Goal: Task Accomplishment & Management: Manage account settings

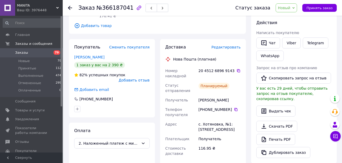
scroll to position [78, 0]
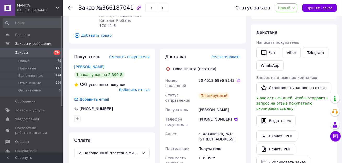
click at [231, 55] on span "Редактировать" at bounding box center [225, 57] width 29 height 4
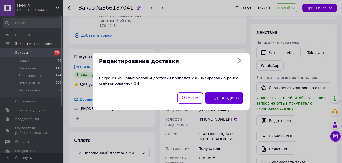
click at [223, 98] on button "Подтвердить" at bounding box center [224, 97] width 38 height 11
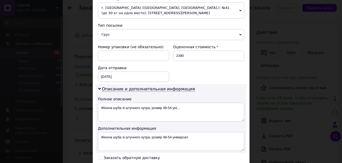
scroll to position [262, 0]
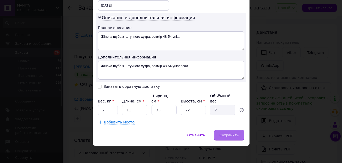
click at [229, 136] on div "Сохранить" at bounding box center [229, 135] width 30 height 10
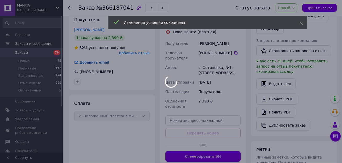
scroll to position [118, 0]
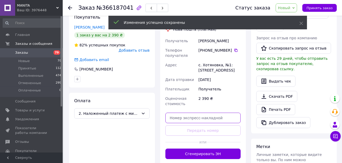
click at [201, 114] on input "text" at bounding box center [203, 117] width 76 height 10
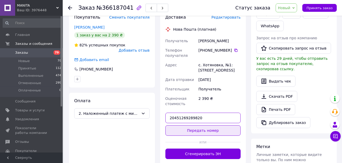
type input "20451269289820"
click at [208, 129] on button "Передать номер" at bounding box center [203, 130] width 76 height 10
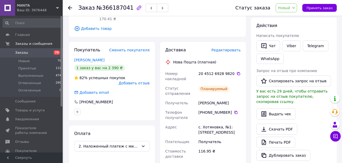
scroll to position [98, 0]
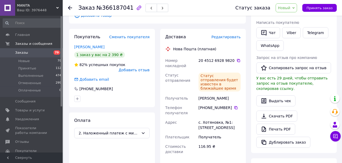
click at [233, 58] on div "20 4512 6928 9820" at bounding box center [220, 60] width 42 height 5
click at [237, 58] on icon at bounding box center [239, 60] width 4 height 4
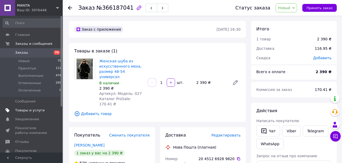
click at [40, 110] on span "Товары и услуги" at bounding box center [30, 110] width 30 height 5
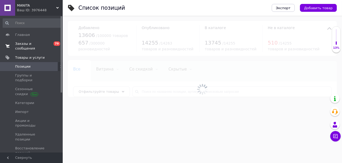
click at [41, 48] on span "Заказы и сообщения" at bounding box center [31, 45] width 33 height 9
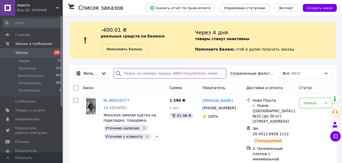
click at [162, 72] on input "search" at bounding box center [169, 73] width 113 height 10
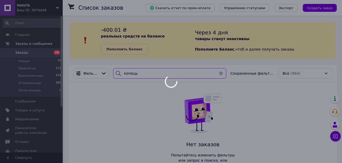
type input "копець"
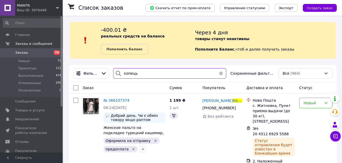
scroll to position [11, 0]
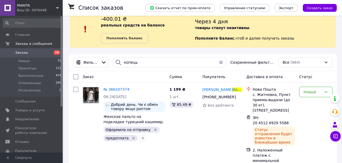
click at [47, 53] on span "Заказы" at bounding box center [31, 52] width 33 height 5
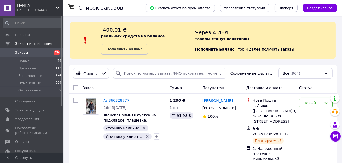
click at [42, 51] on span "Заказы" at bounding box center [31, 52] width 33 height 5
click at [21, 109] on span "Товары и услуги" at bounding box center [30, 110] width 30 height 5
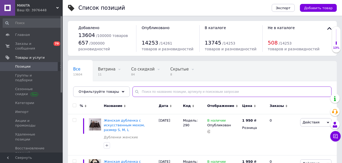
click at [152, 93] on input "text" at bounding box center [231, 91] width 199 height 10
paste input "8044"
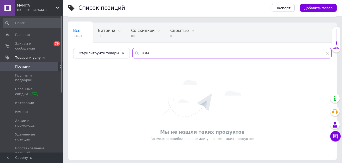
scroll to position [39, 0]
type input "8"
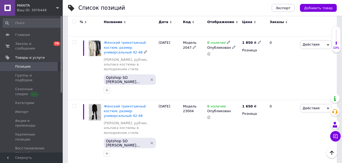
scroll to position [446, 0]
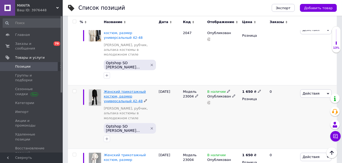
click at [124, 89] on span "Женский трикотажный костюм, размер универсальный 42-48" at bounding box center [125, 95] width 42 height 13
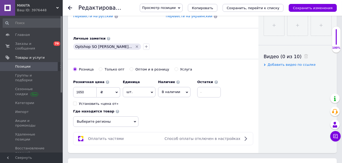
scroll to position [232, 0]
click at [213, 5] on button "Копировать" at bounding box center [203, 8] width 30 height 8
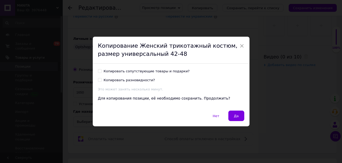
click at [151, 71] on div "Копировать сопутствующие товары и подарки?" at bounding box center [147, 71] width 86 height 5
click at [101, 71] on input "Копировать сопутствующие товары и подарки?" at bounding box center [99, 70] width 3 height 3
checkbox input "true"
click at [234, 113] on button "Да" at bounding box center [236, 115] width 16 height 10
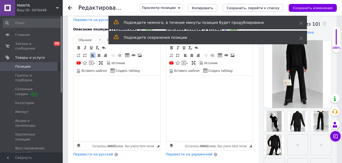
scroll to position [91, 0]
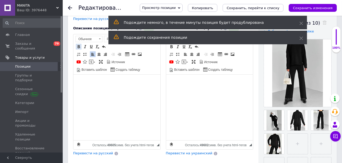
click at [79, 44] on span at bounding box center [79, 46] width 4 height 4
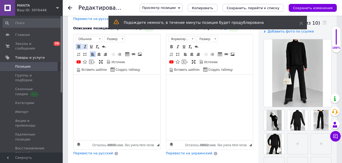
click at [85, 44] on span at bounding box center [85, 46] width 4 height 4
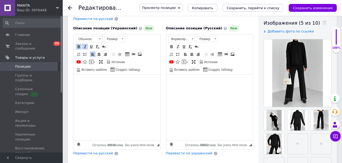
click at [90, 151] on span "Перевести на русский" at bounding box center [93, 153] width 40 height 4
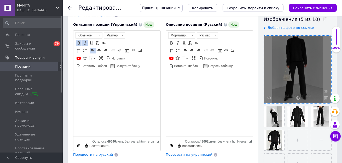
scroll to position [94, 0]
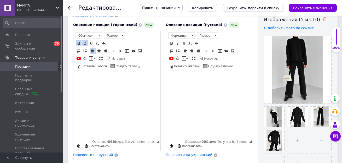
click at [323, 18] on icon at bounding box center [325, 19] width 4 height 4
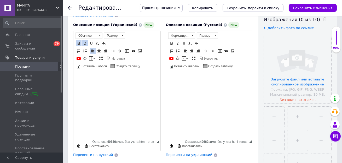
click at [304, 56] on input "file" at bounding box center [297, 69] width 67 height 67
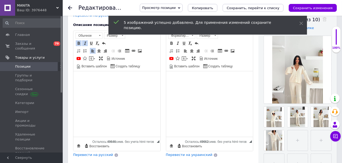
click at [101, 152] on span "Перевести на русский" at bounding box center [93, 154] width 40 height 4
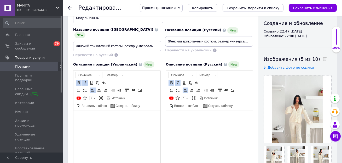
scroll to position [45, 0]
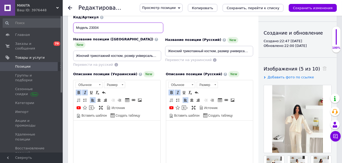
click at [98, 28] on input "Модель 23004" at bounding box center [118, 27] width 90 height 10
paste input "804"
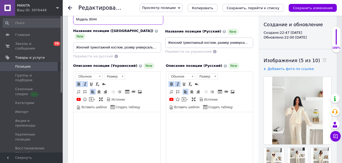
scroll to position [34, 0]
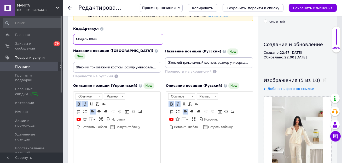
type input "Модель 8044"
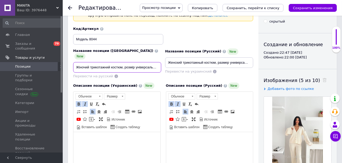
scroll to position [0, 10]
drag, startPoint x: 151, startPoint y: 62, endPoint x: 169, endPoint y: 62, distance: 18.8
click at [169, 62] on div "Название позиции (Украинский) New Жіночий трикотажний костюм, розмір універсаль…" at bounding box center [163, 53] width 184 height 56
click at [147, 64] on input "Жіночий трикотажний костюм, розмір універсальний 42-48" at bounding box center [117, 67] width 88 height 10
drag, startPoint x: 149, startPoint y: 64, endPoint x: 170, endPoint y: 64, distance: 20.9
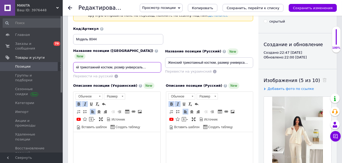
click at [170, 64] on div "Название позиции (Украинский) New Жіночий трикотажний костюм, розмір універсаль…" at bounding box center [163, 53] width 184 height 56
type input "Жіночий трикотажний костюм, розмір універсальний"
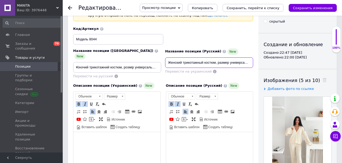
scroll to position [0, 0]
drag, startPoint x: 223, startPoint y: 62, endPoint x: 270, endPoint y: 62, distance: 47.0
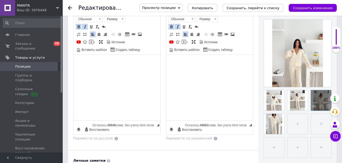
scroll to position [112, 0]
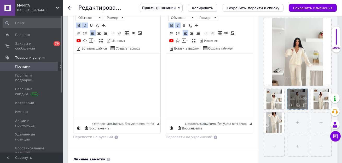
type input "Женский трикотажный костюм, размер универсальный"
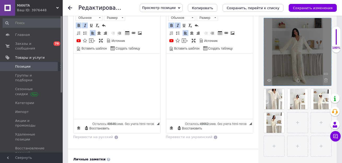
drag, startPoint x: 275, startPoint y: 98, endPoint x: 288, endPoint y: 74, distance: 26.5
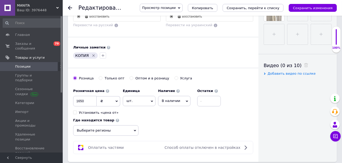
scroll to position [248, 0]
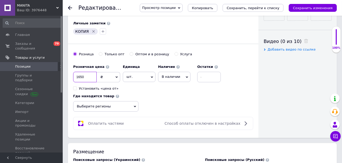
click at [84, 74] on input "1650" at bounding box center [85, 77] width 24 height 10
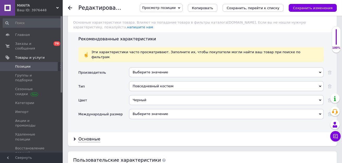
scroll to position [671, 0]
type input "1750"
click at [140, 94] on div "Черный Черный" at bounding box center [226, 101] width 195 height 14
click at [140, 94] on div "Черный" at bounding box center [226, 99] width 195 height 10
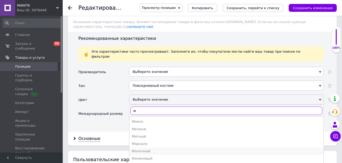
type input "м"
click at [143, 147] on li "Молочный" at bounding box center [226, 150] width 194 height 7
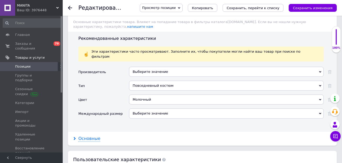
click at [90, 135] on div "Основные" at bounding box center [89, 138] width 22 height 6
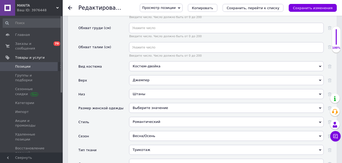
scroll to position [830, 0]
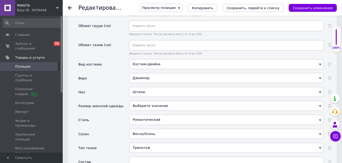
click at [137, 73] on div "Джемпер" at bounding box center [226, 78] width 195 height 10
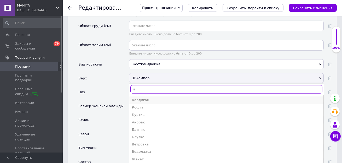
type input "к"
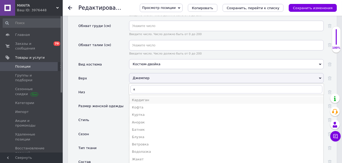
click at [148, 97] on div "Кардиган" at bounding box center [226, 99] width 189 height 5
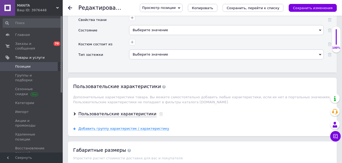
scroll to position [1080, 0]
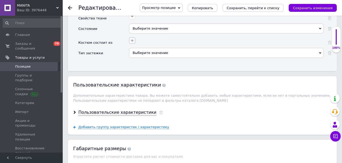
click at [132, 38] on icon "button" at bounding box center [132, 40] width 4 height 4
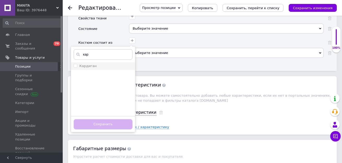
type input "кар"
click at [102, 64] on div "Кардиган" at bounding box center [103, 66] width 59 height 5
checkbox input "true"
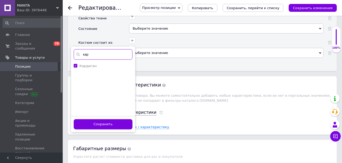
click at [101, 49] on input "кар" at bounding box center [103, 54] width 59 height 10
type input "шта"
click at [98, 64] on div "Штаны" at bounding box center [103, 66] width 59 height 5
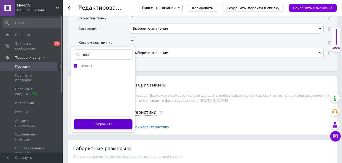
checkbox input "true"
click at [97, 119] on button "Сохранить" at bounding box center [103, 124] width 59 height 10
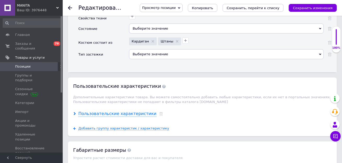
click at [108, 111] on div "Пользовательские характеристики" at bounding box center [117, 114] width 78 height 6
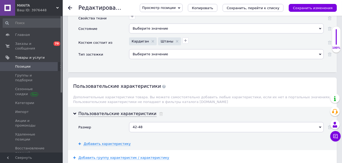
click at [144, 122] on div "42-48" at bounding box center [226, 127] width 195 height 10
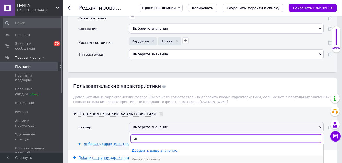
type input "ун"
click at [149, 157] on div "Универсальный" at bounding box center [226, 159] width 189 height 5
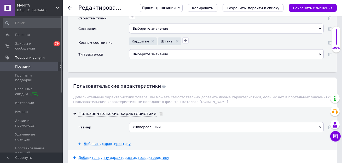
click at [213, 8] on span "Копировать" at bounding box center [202, 8] width 21 height 4
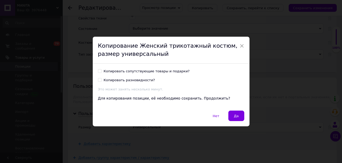
click at [174, 66] on div "Копировать сопутствующие товары и подарки? Копировать разновидности? Это может …" at bounding box center [171, 87] width 157 height 47
click at [174, 68] on div "Копировать сопутствующие товары и подарки? Копировать разновидности? Это может …" at bounding box center [171, 87] width 157 height 47
click at [174, 74] on div "Копировать сопутствующие товары и подарки? Копировать разновидности? Это может …" at bounding box center [171, 80] width 146 height 23
click at [174, 72] on div "Копировать сопутствующие товары и подарки?" at bounding box center [147, 71] width 86 height 5
click at [101, 72] on input "Копировать сопутствующие товары и подарки?" at bounding box center [99, 70] width 3 height 3
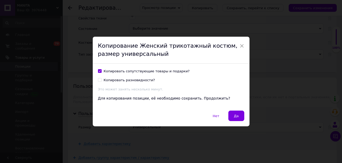
checkbox input "true"
click at [236, 111] on button "Да" at bounding box center [236, 115] width 16 height 10
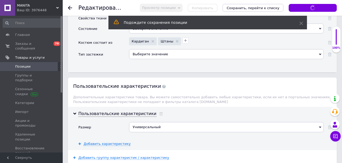
type input "Жіночий трикотажний костюм, розмір універсальний"
type input "Женский трикотажный костюм, размер универсальный"
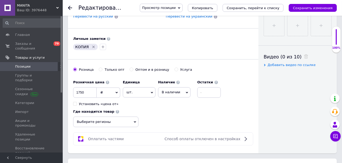
scroll to position [234, 0]
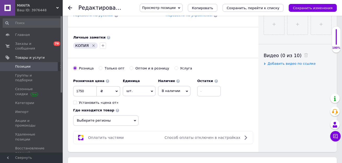
click at [48, 62] on link "Позиции" at bounding box center [32, 66] width 64 height 9
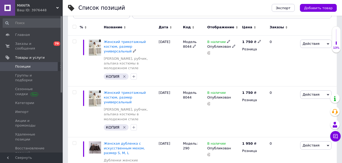
scroll to position [79, 0]
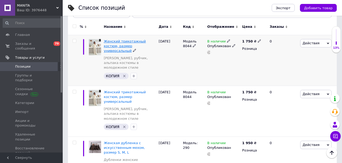
click at [113, 47] on span "Женский трикотажный костюм, размер универсальный" at bounding box center [125, 45] width 42 height 13
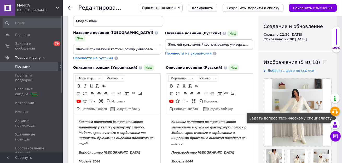
scroll to position [72, 0]
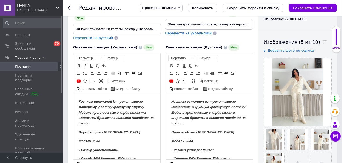
click at [320, 39] on span at bounding box center [323, 41] width 7 height 5
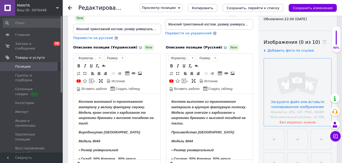
click at [296, 92] on input "file" at bounding box center [297, 91] width 67 height 67
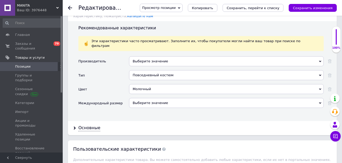
scroll to position [675, 0]
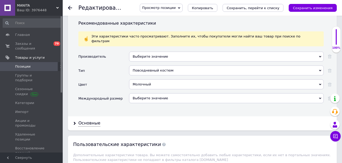
click at [175, 79] on div "Молочный" at bounding box center [226, 84] width 195 height 10
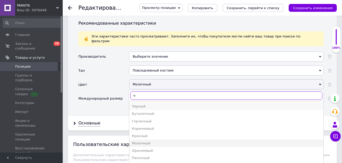
type input "ч"
click at [154, 104] on div "Черный" at bounding box center [226, 106] width 189 height 5
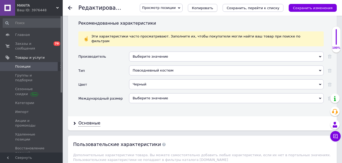
click at [203, 9] on span "Копировать" at bounding box center [202, 8] width 21 height 4
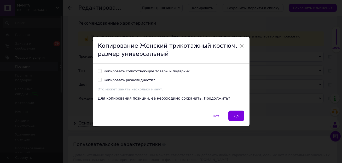
click at [173, 68] on div "Копировать сопутствующие товары и подарки? Копировать разновидности? Это может …" at bounding box center [171, 87] width 157 height 47
click at [173, 70] on div "Копировать сопутствующие товары и подарки?" at bounding box center [147, 71] width 86 height 5
click at [101, 70] on input "Копировать сопутствующие товары и подарки?" at bounding box center [99, 70] width 3 height 3
checkbox input "true"
click at [234, 110] on button "Да" at bounding box center [236, 115] width 16 height 10
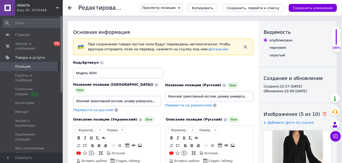
click at [323, 113] on icon at bounding box center [325, 114] width 4 height 4
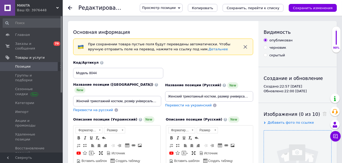
click at [304, 134] on input "file" at bounding box center [297, 163] width 67 height 67
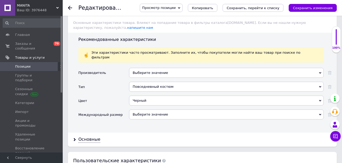
scroll to position [664, 0]
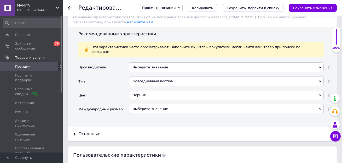
click at [187, 90] on div "Черный" at bounding box center [226, 95] width 195 height 10
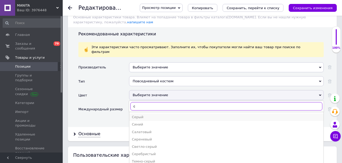
type input "с"
click at [152, 114] on div "Серый" at bounding box center [226, 116] width 189 height 5
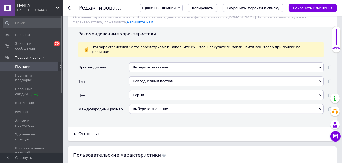
click at [203, 8] on span "Копировать" at bounding box center [202, 8] width 21 height 4
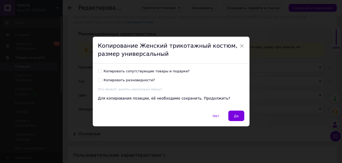
click at [152, 70] on div "Копировать сопутствующие товары и подарки?" at bounding box center [147, 71] width 86 height 5
click at [101, 70] on input "Копировать сопутствующие товары и подарки?" at bounding box center [99, 70] width 3 height 3
checkbox input "true"
click at [232, 116] on button "Да" at bounding box center [236, 115] width 16 height 10
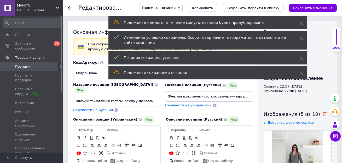
click at [323, 114] on icon at bounding box center [325, 114] width 4 height 4
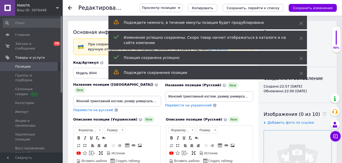
click at [292, 154] on input "file" at bounding box center [297, 163] width 67 height 67
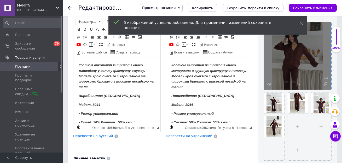
scroll to position [108, 0]
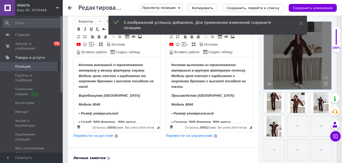
drag, startPoint x: 273, startPoint y: 126, endPoint x: 294, endPoint y: 75, distance: 55.1
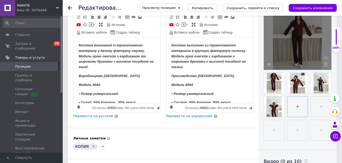
scroll to position [126, 0]
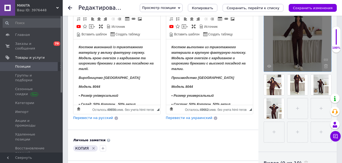
drag, startPoint x: 295, startPoint y: 85, endPoint x: 296, endPoint y: 48, distance: 37.4
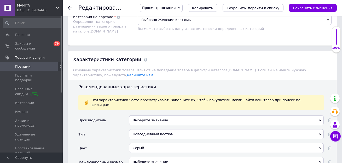
scroll to position [614, 0]
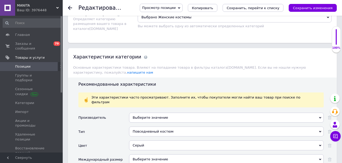
click at [197, 140] on div "Серый" at bounding box center [226, 145] width 195 height 10
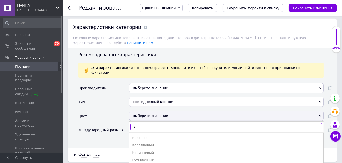
scroll to position [645, 0]
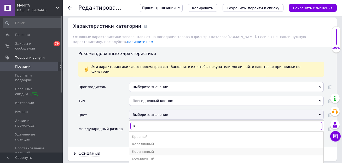
type input "к"
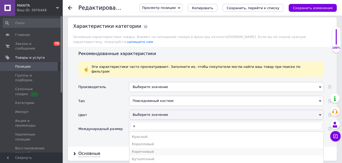
click at [158, 149] on div "Коричневый" at bounding box center [226, 151] width 189 height 5
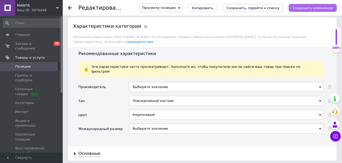
click at [300, 8] on icon "Сохранить изменения" at bounding box center [313, 8] width 40 height 4
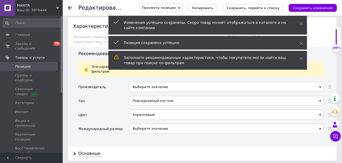
click at [40, 67] on span "Позиции" at bounding box center [31, 66] width 33 height 5
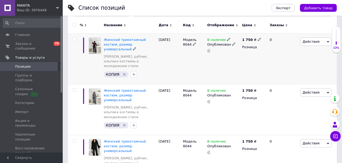
scroll to position [94, 0]
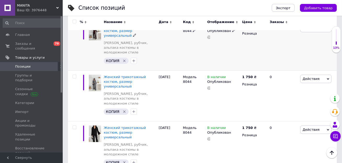
click at [124, 59] on icon "Удалить метку" at bounding box center [124, 61] width 4 height 4
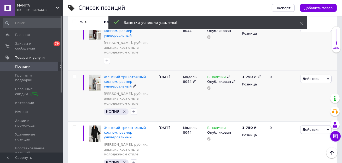
click at [122, 108] on div "КОПИЯ" at bounding box center [116, 111] width 25 height 6
click at [122, 109] on icon "Удалить метку" at bounding box center [124, 111] width 4 height 4
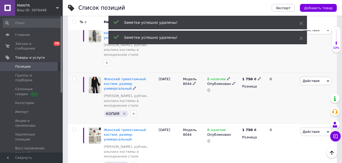
click at [123, 111] on icon "Удалить метку" at bounding box center [124, 113] width 4 height 4
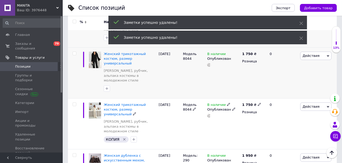
scroll to position [177, 0]
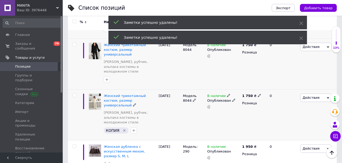
click at [124, 128] on icon "Удалить метку" at bounding box center [124, 130] width 4 height 4
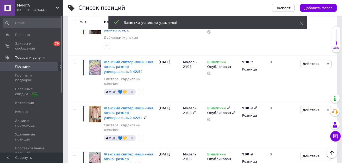
scroll to position [329, 0]
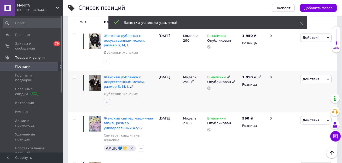
click at [107, 100] on icon "button" at bounding box center [107, 102] width 4 height 4
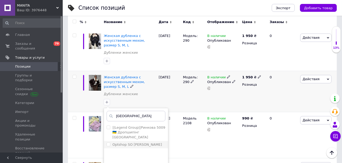
type input "одеса"
click at [123, 142] on div "Optshop SO Сергій Одеса" at bounding box center [137, 144] width 50 height 5
click at [110, 142] on input "Optshop SO Сергій Одеса" at bounding box center [108, 143] width 3 height 3
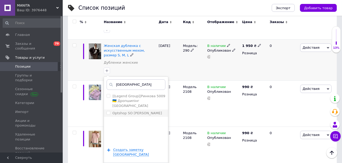
scroll to position [366, 0]
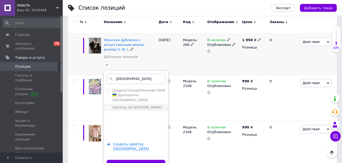
click at [118, 105] on label "Optshop SO Сергій Одеса" at bounding box center [137, 107] width 50 height 4
checkbox input "true"
click at [119, 159] on button "Добавить заметку" at bounding box center [136, 164] width 59 height 10
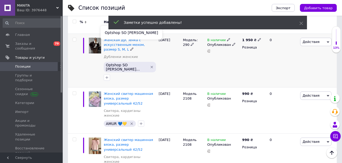
click at [122, 33] on div "Optshop SO Сергій Одеса" at bounding box center [132, 33] width 62 height 14
copy div "Optshop SO Сергій Одеса"
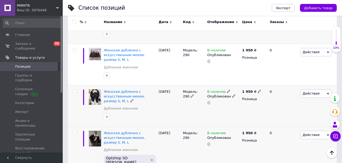
click at [75, 89] on input "checkbox" at bounding box center [74, 90] width 3 height 3
checkbox input "true"
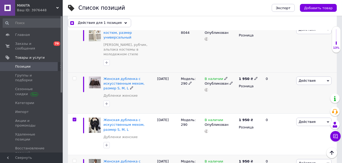
click at [75, 77] on input "checkbox" at bounding box center [74, 78] width 3 height 3
checkbox input "true"
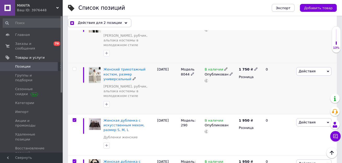
click at [74, 67] on input "checkbox" at bounding box center [74, 68] width 3 height 3
checkbox input "true"
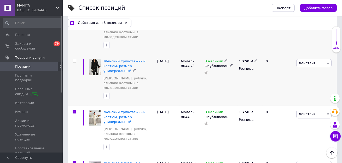
click at [73, 59] on span at bounding box center [75, 61] width 4 height 4
click at [73, 59] on input "checkbox" at bounding box center [74, 60] width 3 height 3
checkbox input "true"
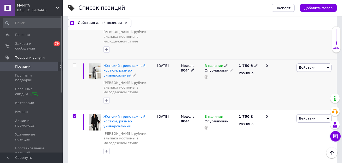
click at [74, 64] on input "checkbox" at bounding box center [74, 65] width 3 height 3
checkbox input "true"
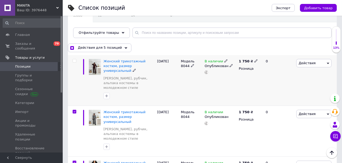
click at [74, 59] on input "checkbox" at bounding box center [74, 60] width 3 height 3
checkbox input "true"
click at [93, 47] on span "Действия для 6 позиций" at bounding box center [100, 47] width 44 height 5
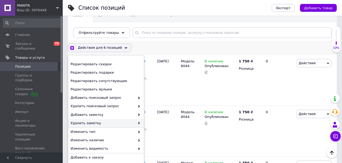
scroll to position [53, 0]
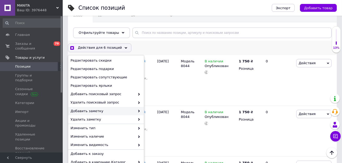
click at [95, 111] on span "Добавить заметку" at bounding box center [103, 110] width 65 height 5
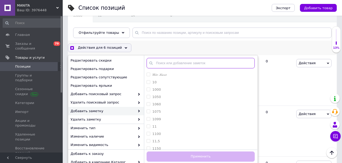
click at [168, 66] on input "text" at bounding box center [201, 63] width 108 height 10
checkbox input "true"
paste input "Optshop SO Сергій Одеса"
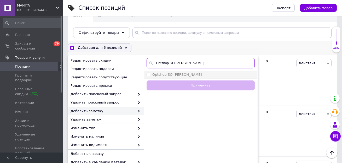
type input "Optshop SO Сергій Одеса"
click at [167, 73] on label "Optshop SO Сергій Одеса" at bounding box center [177, 74] width 50 height 4
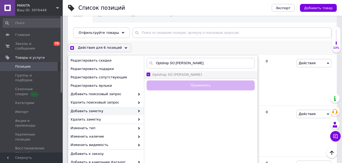
checkbox input "true"
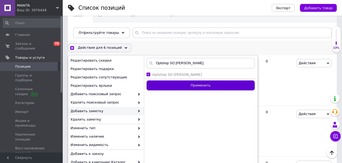
click at [167, 84] on button "Применить" at bounding box center [201, 85] width 108 height 10
checkbox input "false"
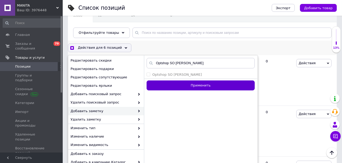
checkbox input "false"
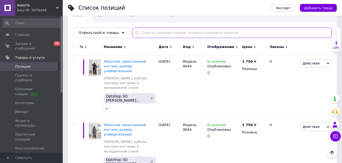
click at [215, 33] on input "text" at bounding box center [231, 32] width 199 height 10
paste input "8024"
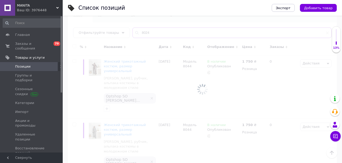
scroll to position [40, 0]
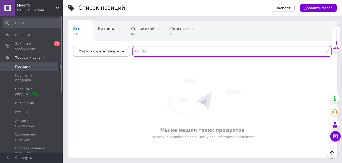
type input "8"
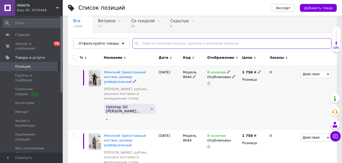
scroll to position [51, 0]
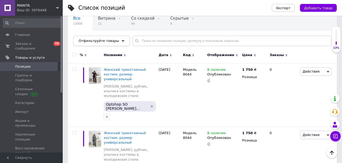
click at [115, 39] on div "Отфильтруйте товары" at bounding box center [101, 41] width 57 height 10
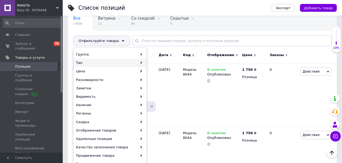
click at [110, 59] on div "Тип" at bounding box center [110, 63] width 73 height 8
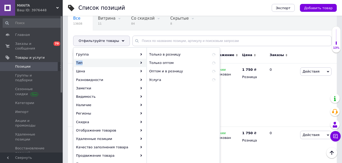
click at [110, 59] on div "Тип" at bounding box center [110, 63] width 73 height 8
click at [110, 54] on div "Группа" at bounding box center [110, 54] width 73 height 8
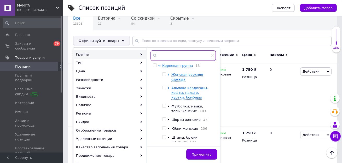
click at [178, 57] on input "text" at bounding box center [183, 55] width 65 height 10
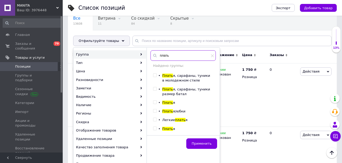
type input "плать"
click at [173, 80] on span "я, сарафаны, туники в молодежном стиле" at bounding box center [186, 77] width 48 height 9
checkbox input "true"
click at [196, 148] on div "Применить" at bounding box center [183, 143] width 73 height 16
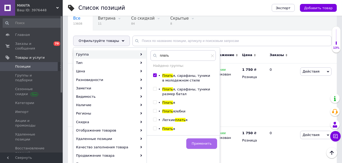
click at [196, 143] on span "Применить" at bounding box center [202, 143] width 20 height 4
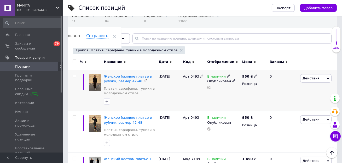
scroll to position [56, 0]
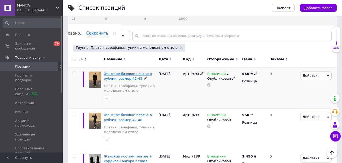
click at [131, 73] on span "Женское базовое платье в рубчик, размер 42-48" at bounding box center [128, 76] width 48 height 9
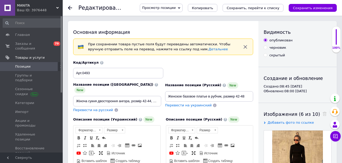
click at [176, 7] on span "Просмотр позиции" at bounding box center [158, 8] width 33 height 4
click at [208, 7] on span "Копировать" at bounding box center [202, 8] width 21 height 4
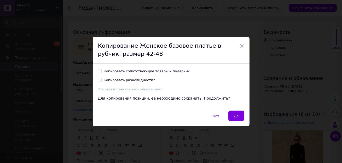
click at [158, 75] on div "Копировать сопутствующие товары и подарки? Копировать разновидности? Это может …" at bounding box center [171, 80] width 146 height 23
click at [160, 71] on div "Копировать сопутствующие товары и подарки?" at bounding box center [147, 71] width 86 height 5
click at [101, 71] on input "Копировать сопутствующие товары и подарки?" at bounding box center [99, 70] width 3 height 3
checkbox input "true"
click at [234, 115] on span "Да" at bounding box center [236, 116] width 5 height 4
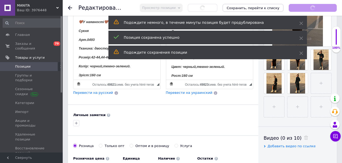
scroll to position [152, 0]
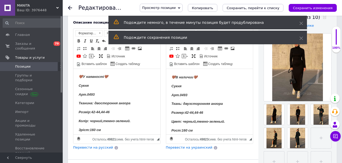
scroll to position [102, 0]
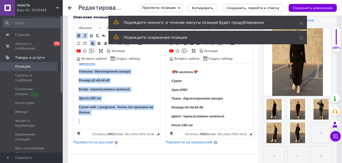
drag, startPoint x: 76, startPoint y: 70, endPoint x: 107, endPoint y: 145, distance: 81.7
click at [107, 129] on html "🤎У наявності🤎 Сукня Арт.0493 Тканина: двостороння ангора Розмір:42-44,44-46 Кол…" at bounding box center [116, 83] width 87 height 92
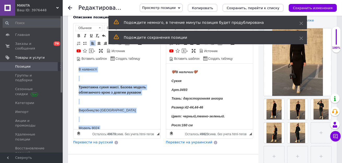
scroll to position [0, 0]
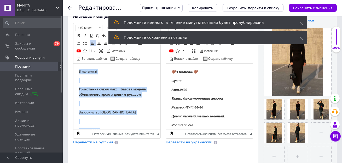
drag, startPoint x: 139, startPoint y: 116, endPoint x: 101, endPoint y: 58, distance: 69.1
click at [101, 64] on html "В наявності Трикотажна сукня максі. Базова модель облягаючого крою з довгим рук…" at bounding box center [116, 149] width 87 height 171
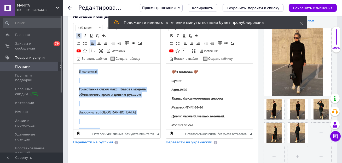
click at [78, 33] on span at bounding box center [79, 35] width 4 height 4
click at [84, 33] on span at bounding box center [85, 35] width 4 height 4
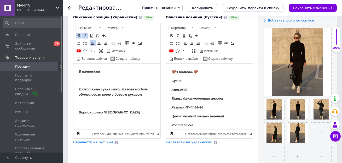
click at [82, 98] on body "В наявності Трикотажна сукня максі. Базова модель облягаючого крою з довгим рук…" at bounding box center [116, 149] width 77 height 161
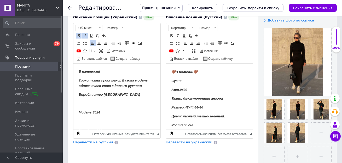
click at [79, 112] on strong "Модель 8024" at bounding box center [89, 112] width 22 height 4
drag, startPoint x: 80, startPoint y: 121, endPoint x: 76, endPoint y: 112, distance: 10.2
click at [76, 112] on html "В наявності Трикотажна сукня максі. Базова модель облягаючого крою з довгим рук…" at bounding box center [116, 132] width 87 height 136
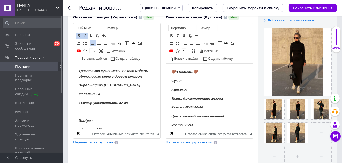
scroll to position [13, 0]
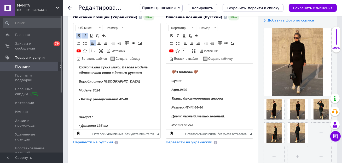
click at [76, 108] on html "В наявності Трикотажна сукня максі. Базова модель облягаючого крою з довгим рук…" at bounding box center [116, 109] width 87 height 118
click at [96, 140] on span "Перевести на русский" at bounding box center [93, 142] width 40 height 4
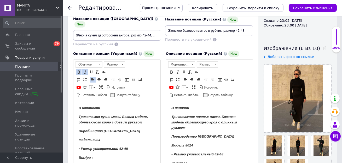
scroll to position [66, 0]
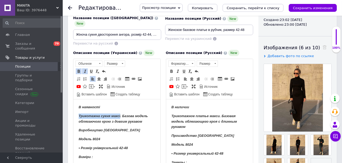
drag, startPoint x: 77, startPoint y: 115, endPoint x: 120, endPoint y: 114, distance: 43.1
click at [120, 114] on html "В наявності Трикотажна сукня максі. Базова модель облягаючого крою з довгим рук…" at bounding box center [116, 154] width 87 height 110
copy strong "Трикотажна сукня максі"
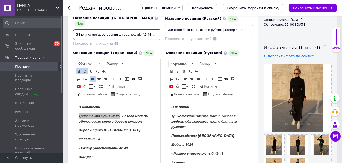
click at [94, 30] on input "Жіноча сукня двостороння ангора, розмір 42-44, 44-46" at bounding box center [117, 34] width 88 height 10
click at [91, 30] on input "Жіноча Трикотажна сукня максі двостороння ангора, розмір 42-44, 44-46" at bounding box center [117, 34] width 88 height 10
click at [125, 29] on input "Жіноча трикотажна сукня максі двостороння ангора, розмір 42-44, 44-46" at bounding box center [117, 34] width 88 height 10
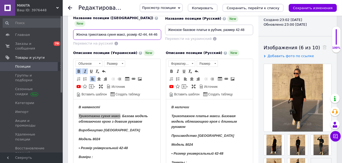
scroll to position [13, 0]
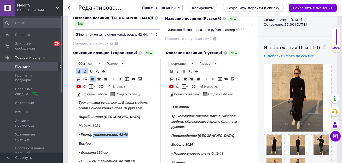
drag, startPoint x: 93, startPoint y: 134, endPoint x: 139, endPoint y: 135, distance: 45.5
click at [139, 135] on p "• Розмір універсальний 42-48" at bounding box center [116, 134] width 77 height 5
copy strong "універсальний 42-48"
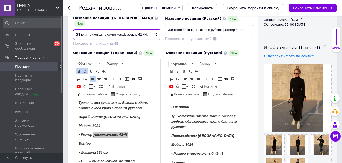
drag, startPoint x: 138, startPoint y: 28, endPoint x: 196, endPoint y: 35, distance: 58.2
click at [196, 35] on div "Название позиции (Украинский) New Жіноча трикотажна сукня максі, розмір 42-44, …" at bounding box center [163, 20] width 184 height 56
paste input "універсальний 42-48"
type input "Жіноча трикотажна сукня максі, розмір універсальний 42-48"
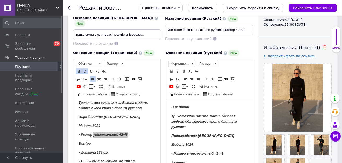
click at [323, 47] on icon at bounding box center [325, 47] width 4 height 4
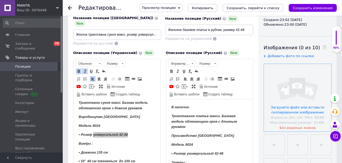
click at [305, 83] on input "file" at bounding box center [297, 97] width 67 height 67
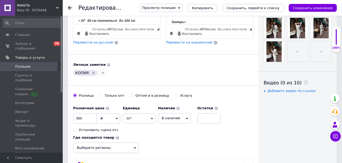
scroll to position [212, 0]
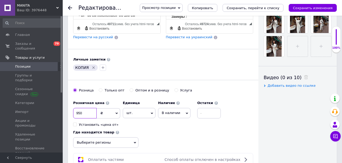
click at [91, 108] on input "950" at bounding box center [85, 113] width 24 height 10
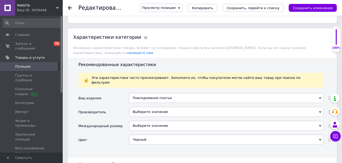
scroll to position [645, 0]
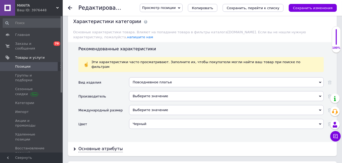
type input "1350"
click at [154, 119] on div "Черный" at bounding box center [226, 124] width 195 height 10
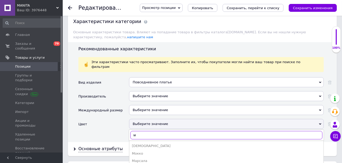
type input "м"
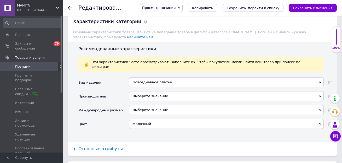
click at [98, 146] on div "Основные атрибуты" at bounding box center [100, 149] width 44 height 6
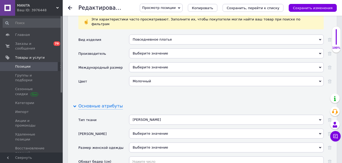
scroll to position [688, 0]
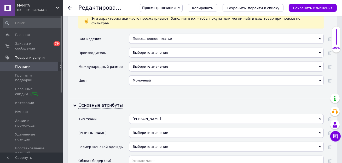
click at [143, 114] on div "Ангора" at bounding box center [226, 119] width 195 height 10
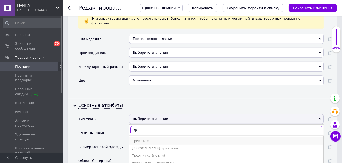
type input "тр"
click at [149, 138] on div "Трикотаж" at bounding box center [226, 140] width 189 height 5
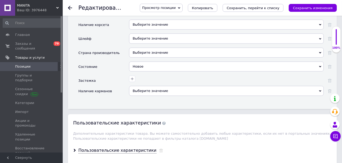
scroll to position [1014, 0]
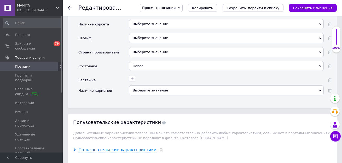
click at [134, 147] on div "Пользовательские характеристики" at bounding box center [117, 150] width 78 height 6
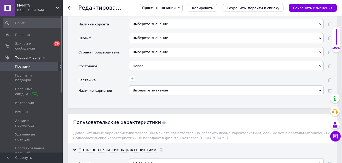
click at [140, 158] on div "42-44, 44-46" at bounding box center [226, 163] width 195 height 10
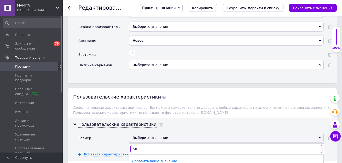
scroll to position [1062, 0]
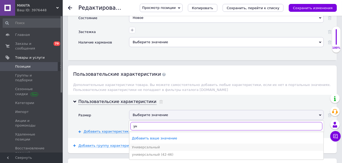
type input "ун"
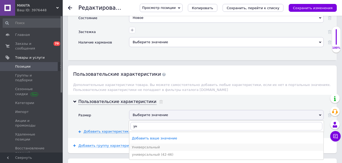
click at [145, 145] on div "Универсальный" at bounding box center [226, 147] width 189 height 5
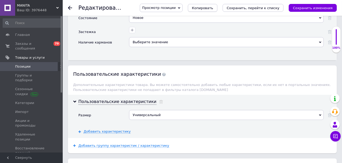
click at [205, 10] on button "Копировать" at bounding box center [203, 8] width 30 height 8
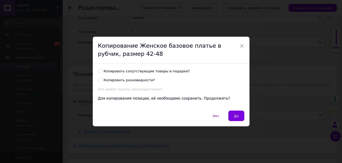
click at [173, 72] on div "Копировать сопутствующие товары и подарки?" at bounding box center [147, 71] width 86 height 5
click at [101, 72] on input "Копировать сопутствующие товары и подарки?" at bounding box center [99, 70] width 3 height 3
checkbox input "true"
click at [236, 112] on button "Да" at bounding box center [236, 115] width 16 height 10
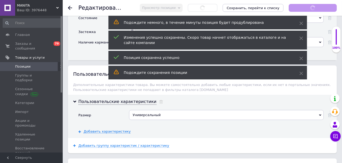
scroll to position [13, 0]
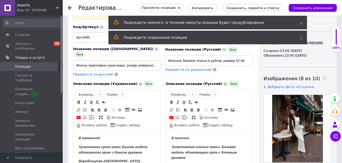
scroll to position [46, 0]
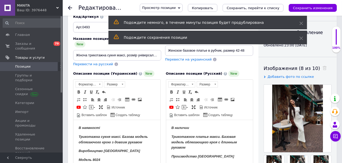
click at [320, 65] on span at bounding box center [323, 67] width 7 height 5
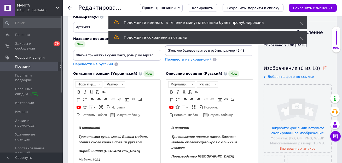
click at [323, 68] on icon at bounding box center [325, 68] width 4 height 4
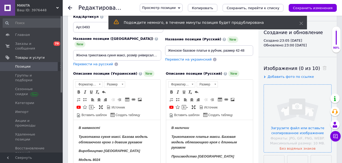
click at [309, 96] on input "file" at bounding box center [297, 117] width 67 height 67
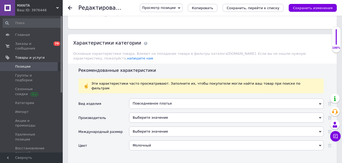
scroll to position [614, 0]
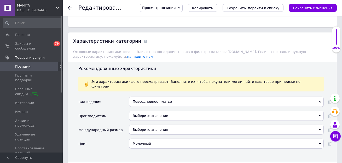
click at [245, 138] on div "Молочный" at bounding box center [226, 143] width 195 height 10
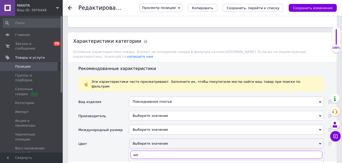
type input "шо"
click at [157, 162] on div "Шоколад" at bounding box center [226, 165] width 189 height 5
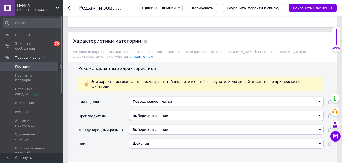
click at [205, 9] on span "Копировать" at bounding box center [202, 8] width 21 height 4
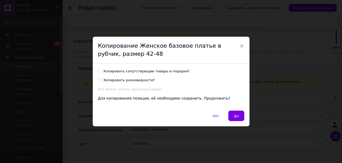
click at [175, 72] on div "Копировать сопутствующие товары и подарки?" at bounding box center [147, 71] width 86 height 5
click at [101, 72] on input "Копировать сопутствующие товары и подарки?" at bounding box center [99, 70] width 3 height 3
checkbox input "true"
click at [234, 116] on span "Да" at bounding box center [236, 116] width 5 height 4
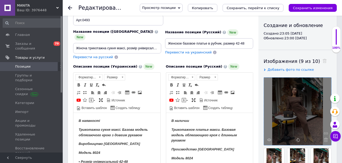
scroll to position [59, 0]
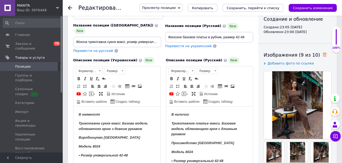
click at [323, 54] on icon at bounding box center [325, 55] width 4 height 4
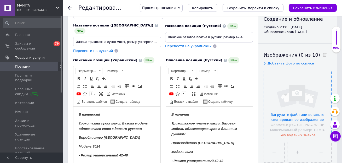
click at [302, 107] on input "file" at bounding box center [297, 104] width 67 height 67
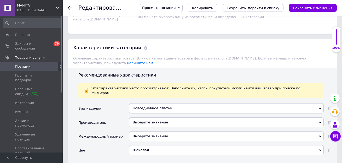
scroll to position [614, 0]
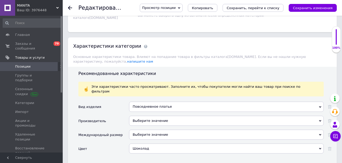
click at [205, 143] on div "Шоколад" at bounding box center [226, 148] width 195 height 10
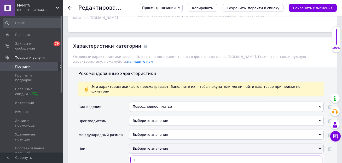
type input "т"
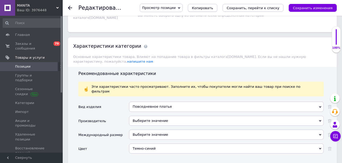
click at [204, 8] on span "Копировать" at bounding box center [202, 8] width 21 height 4
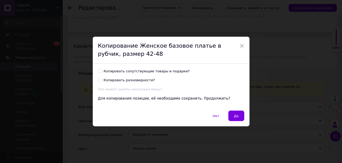
click at [171, 71] on div "Копировать сопутствующие товары и подарки?" at bounding box center [147, 71] width 86 height 5
click at [101, 71] on input "Копировать сопутствующие товары и подарки?" at bounding box center [99, 70] width 3 height 3
checkbox input "true"
click at [235, 116] on span "Да" at bounding box center [236, 116] width 5 height 4
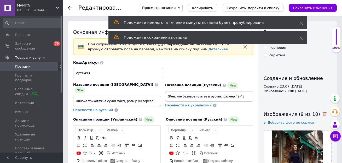
click at [323, 113] on use at bounding box center [325, 114] width 4 height 4
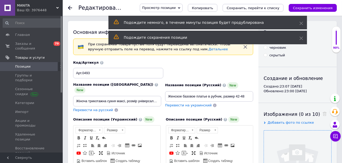
click at [309, 137] on input "file" at bounding box center [297, 163] width 67 height 67
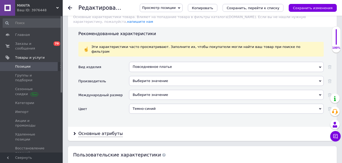
scroll to position [652, 0]
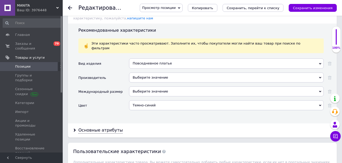
click at [241, 100] on div "Темно-синий" at bounding box center [226, 105] width 195 height 10
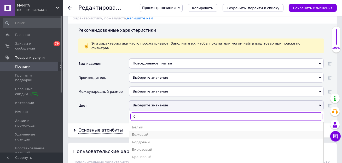
type input "б"
click at [177, 132] on div "Бежевый" at bounding box center [226, 134] width 189 height 5
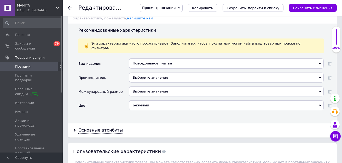
click at [208, 2] on div "Просмотр позиции Сохранить и посмотреть на сайте Сохранить и посмотреть на порт…" at bounding box center [233, 8] width 208 height 16
click at [208, 7] on span "Копировать" at bounding box center [202, 8] width 21 height 4
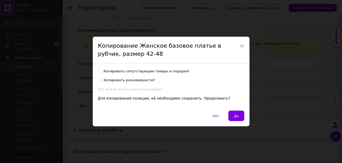
click at [163, 73] on div "Копировать сопутствующие товары и подарки?" at bounding box center [147, 71] width 86 height 5
click at [101, 72] on input "Копировать сопутствующие товары и подарки?" at bounding box center [99, 70] width 3 height 3
checkbox input "true"
click at [232, 112] on button "Да" at bounding box center [236, 115] width 16 height 10
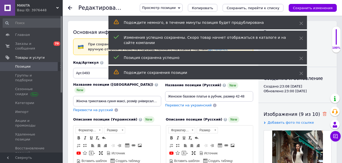
click at [323, 114] on icon at bounding box center [325, 114] width 4 height 4
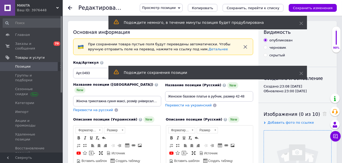
click at [311, 142] on input "file" at bounding box center [297, 163] width 67 height 67
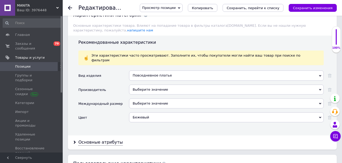
scroll to position [693, 0]
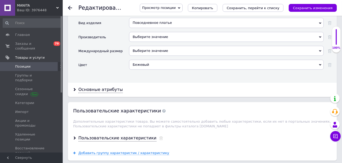
click at [174, 60] on div "Бежевый" at bounding box center [226, 65] width 195 height 10
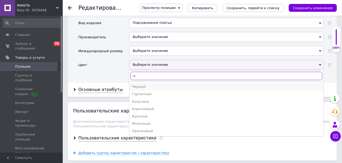
type input "ч"
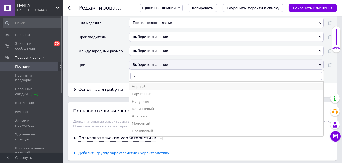
click at [153, 84] on div "Черный" at bounding box center [226, 86] width 189 height 5
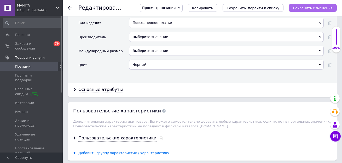
click at [301, 8] on icon "Сохранить изменения" at bounding box center [313, 8] width 40 height 4
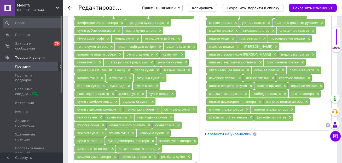
scroll to position [256, 0]
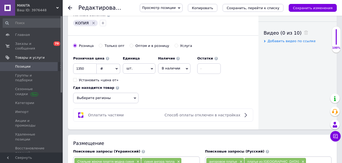
click at [33, 67] on span "Позиции" at bounding box center [31, 66] width 33 height 5
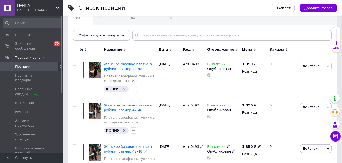
scroll to position [89, 0]
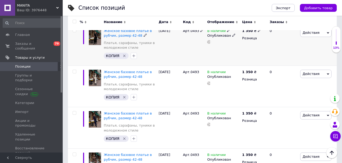
click at [124, 55] on icon "Удалить метку" at bounding box center [124, 56] width 4 height 4
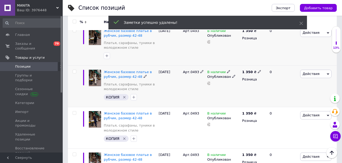
click at [123, 96] on icon "Удалить метку" at bounding box center [124, 97] width 4 height 4
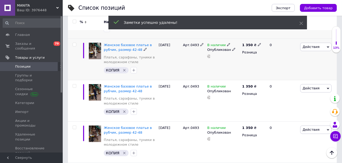
scroll to position [128, 0]
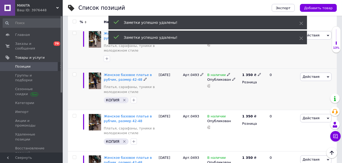
click at [123, 98] on icon "Удалить метку" at bounding box center [124, 100] width 4 height 4
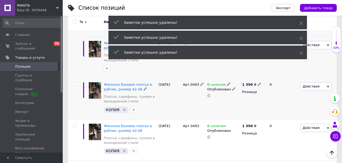
click at [124, 109] on icon "Удалить метку" at bounding box center [124, 109] width 2 height 2
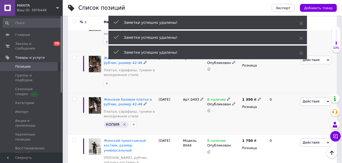
click at [122, 122] on icon "Удалить метку" at bounding box center [124, 124] width 4 height 4
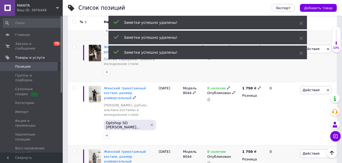
scroll to position [247, 0]
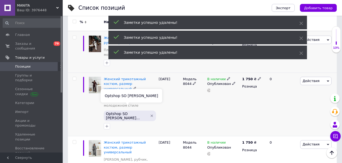
click at [121, 111] on span "Optshop SO Сергій..." at bounding box center [126, 115] width 41 height 8
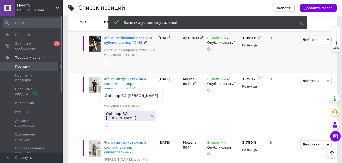
click at [124, 96] on div "Optshop SO Сергій Одеса" at bounding box center [132, 96] width 62 height 14
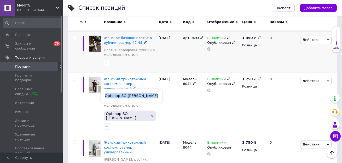
copy div "Optshop SO Сергій Одеса"
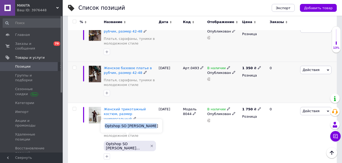
scroll to position [167, 0]
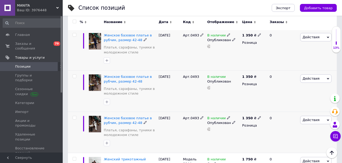
click at [76, 117] on input "checkbox" at bounding box center [74, 117] width 3 height 3
checkbox input "true"
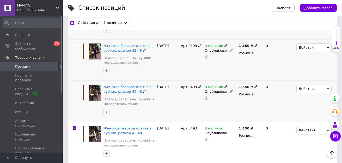
click at [75, 85] on input "checkbox" at bounding box center [74, 86] width 3 height 3
checkbox input "true"
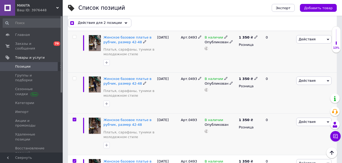
scroll to position [120, 0]
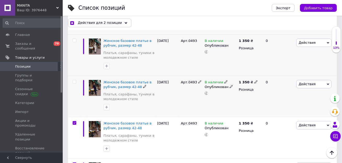
click at [75, 79] on div at bounding box center [74, 96] width 12 height 41
checkbox input "true"
click at [76, 82] on input "checkbox" at bounding box center [74, 81] width 3 height 3
checkbox input "true"
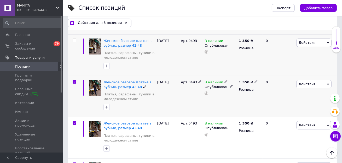
scroll to position [65, 0]
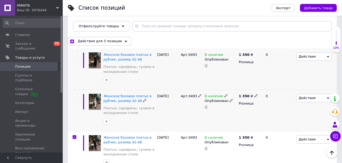
click at [75, 94] on input "checkbox" at bounding box center [74, 95] width 3 height 3
checkbox input "true"
click at [75, 52] on span at bounding box center [75, 54] width 4 height 4
click at [75, 53] on input "checkbox" at bounding box center [74, 54] width 3 height 3
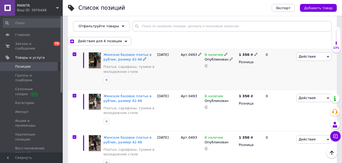
checkbox input "true"
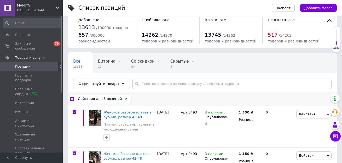
click at [93, 95] on div "Действия для 5 позиций" at bounding box center [100, 98] width 64 height 8
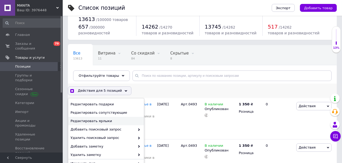
scroll to position [18, 0]
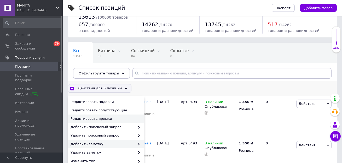
click at [97, 142] on span "Добавить заметку" at bounding box center [103, 143] width 65 height 5
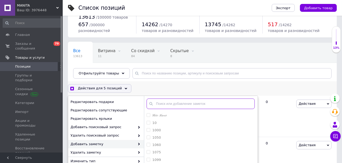
click at [164, 103] on input "text" at bounding box center [201, 103] width 108 height 10
checkbox input "true"
paste input "Optshop SO Сергій Одеса"
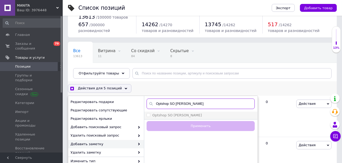
type input "Optshop SO Сергій Одеса"
click at [166, 115] on label "Optshop SO Сергій Одеса" at bounding box center [177, 115] width 50 height 4
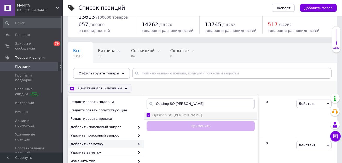
checkbox input "true"
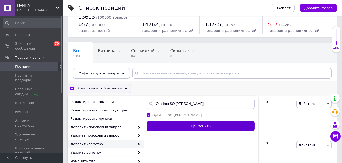
click at [166, 124] on button "Применить" at bounding box center [201, 126] width 108 height 10
checkbox input "false"
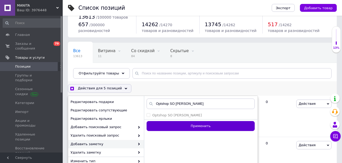
checkbox input "false"
